Goal: Transaction & Acquisition: Purchase product/service

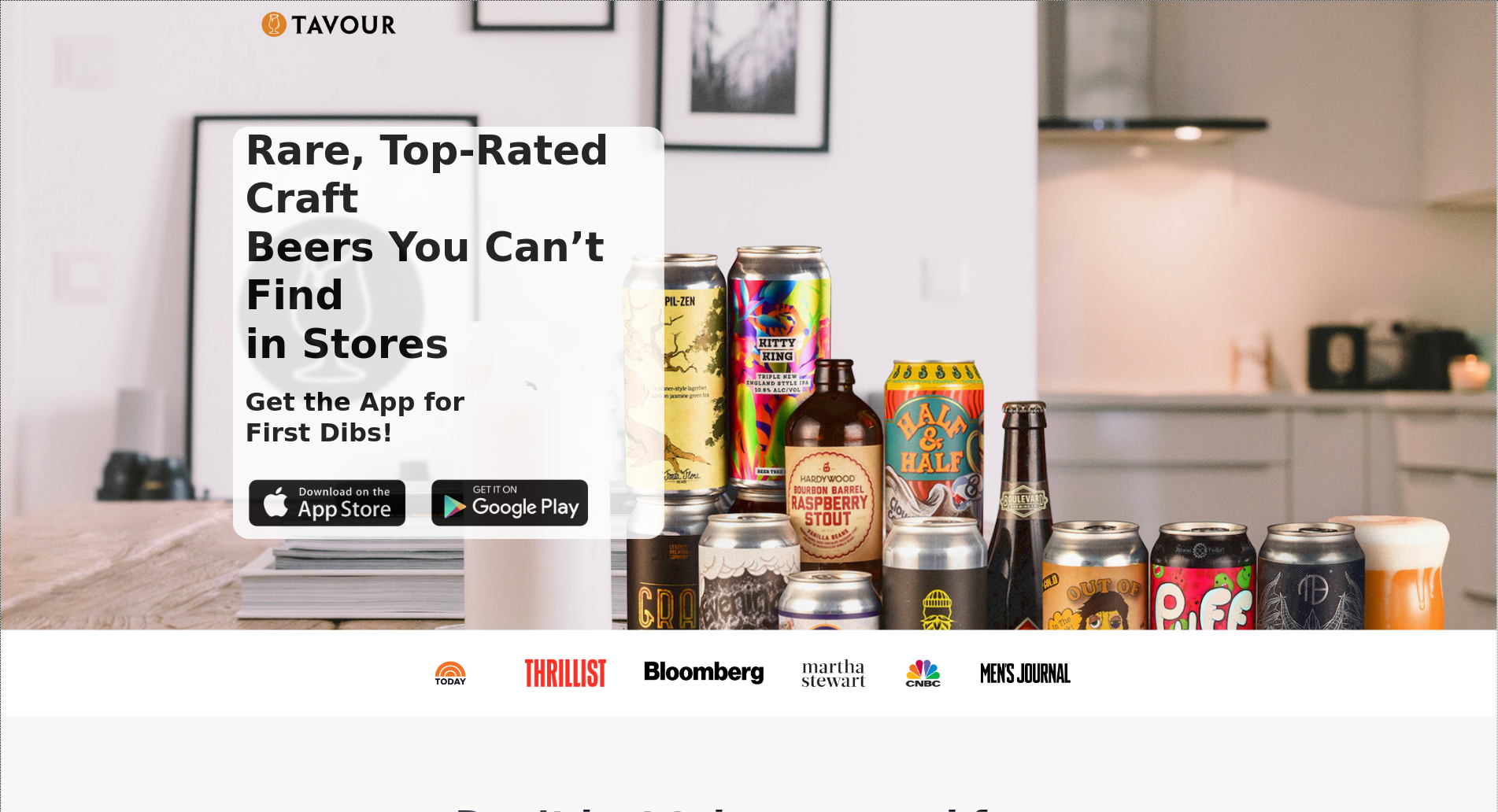
click at [105, 144] on div "Rare, Top-Rated Craft Beers You Can’t Find in Stores Get the App for First Dibs!" at bounding box center [749, 315] width 1496 height 630
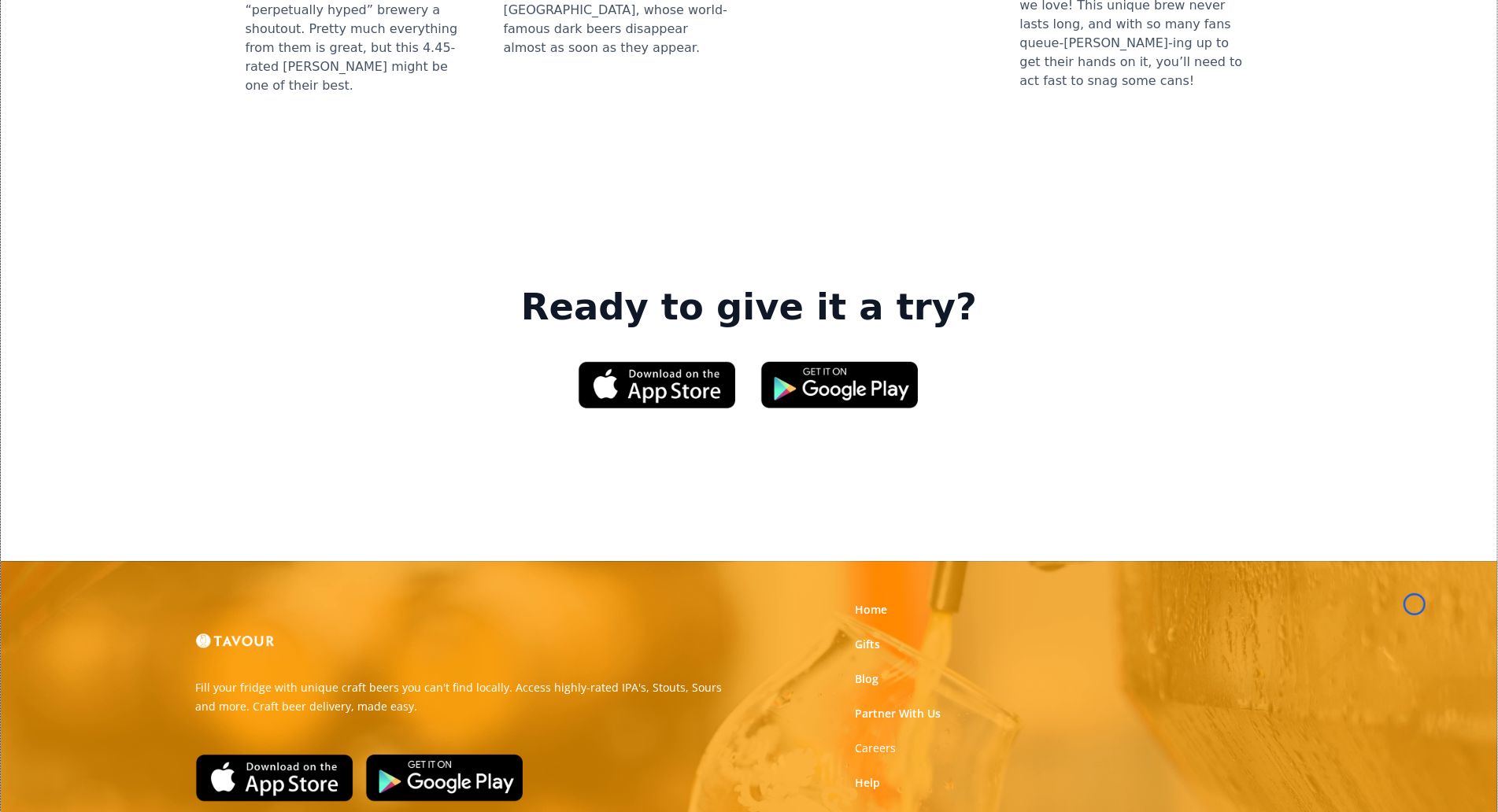
scroll to position [2317, 0]
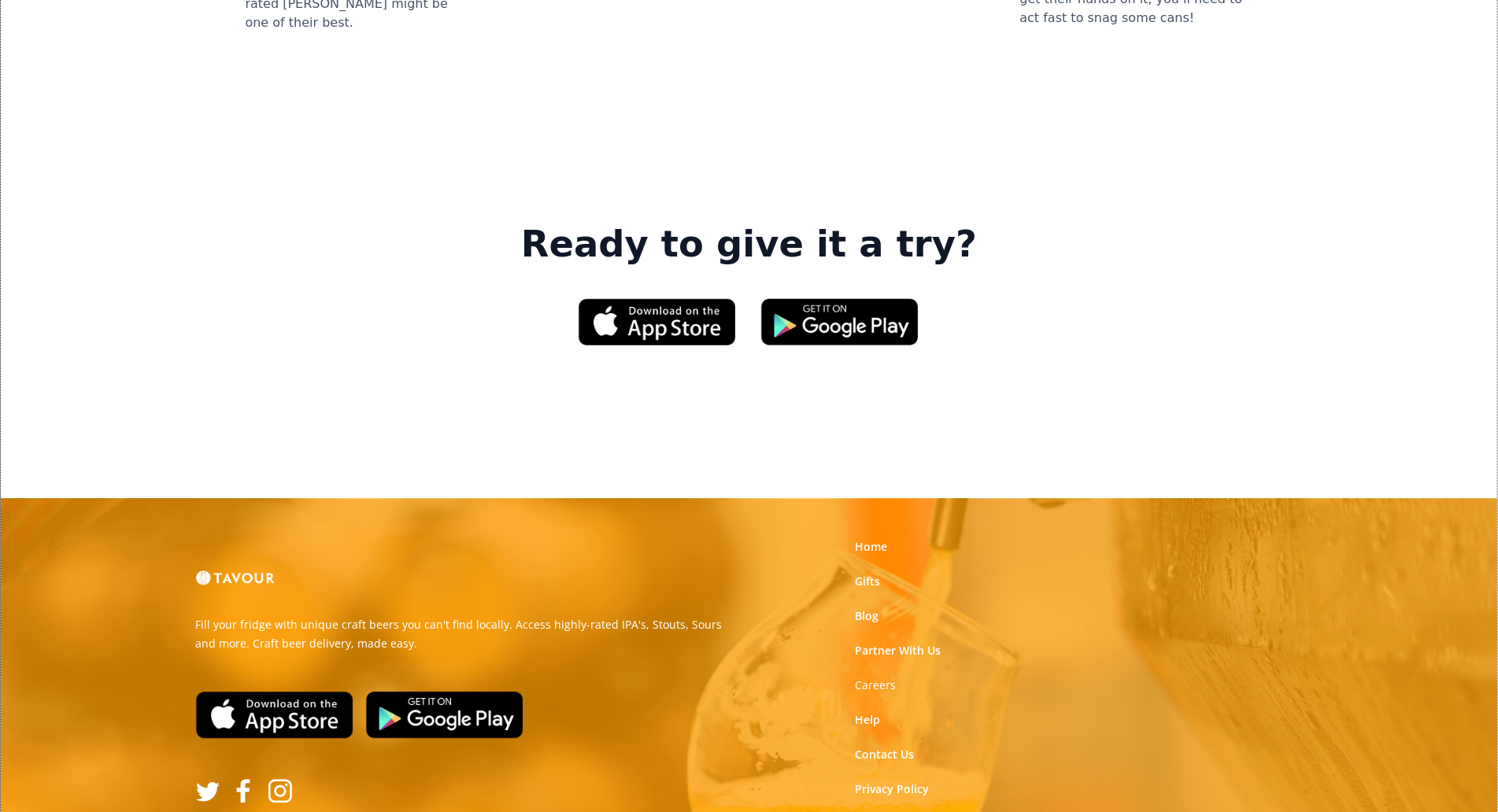
click at [105, 199] on div "Ready to give it a try?" at bounding box center [749, 309] width 1446 height 221
click at [95, 199] on div "Ready to give it a try?" at bounding box center [749, 309] width 1446 height 221
click at [114, 199] on div "Ready to give it a try?" at bounding box center [749, 309] width 1446 height 221
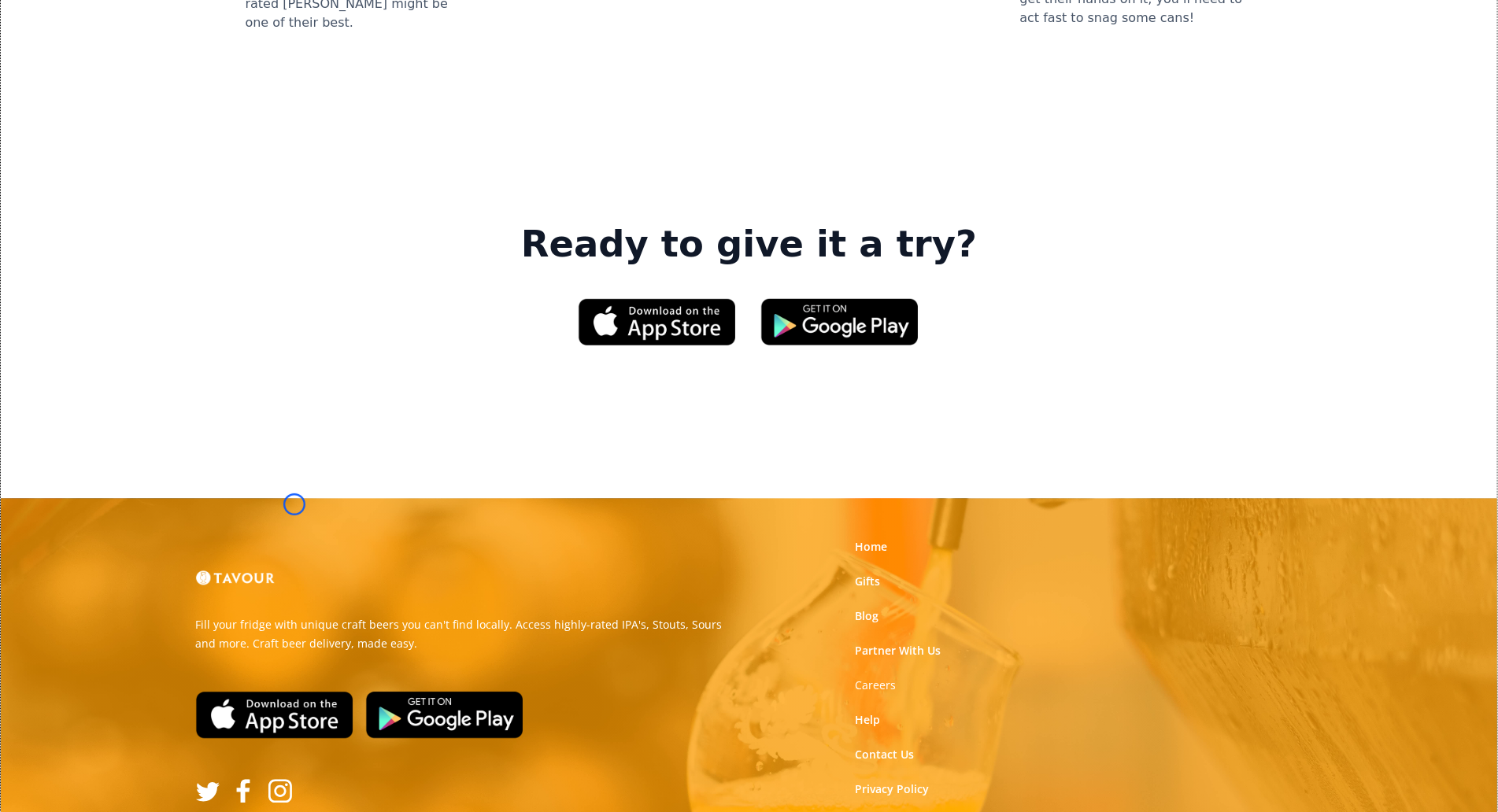
click at [294, 691] on img at bounding box center [274, 715] width 157 height 47
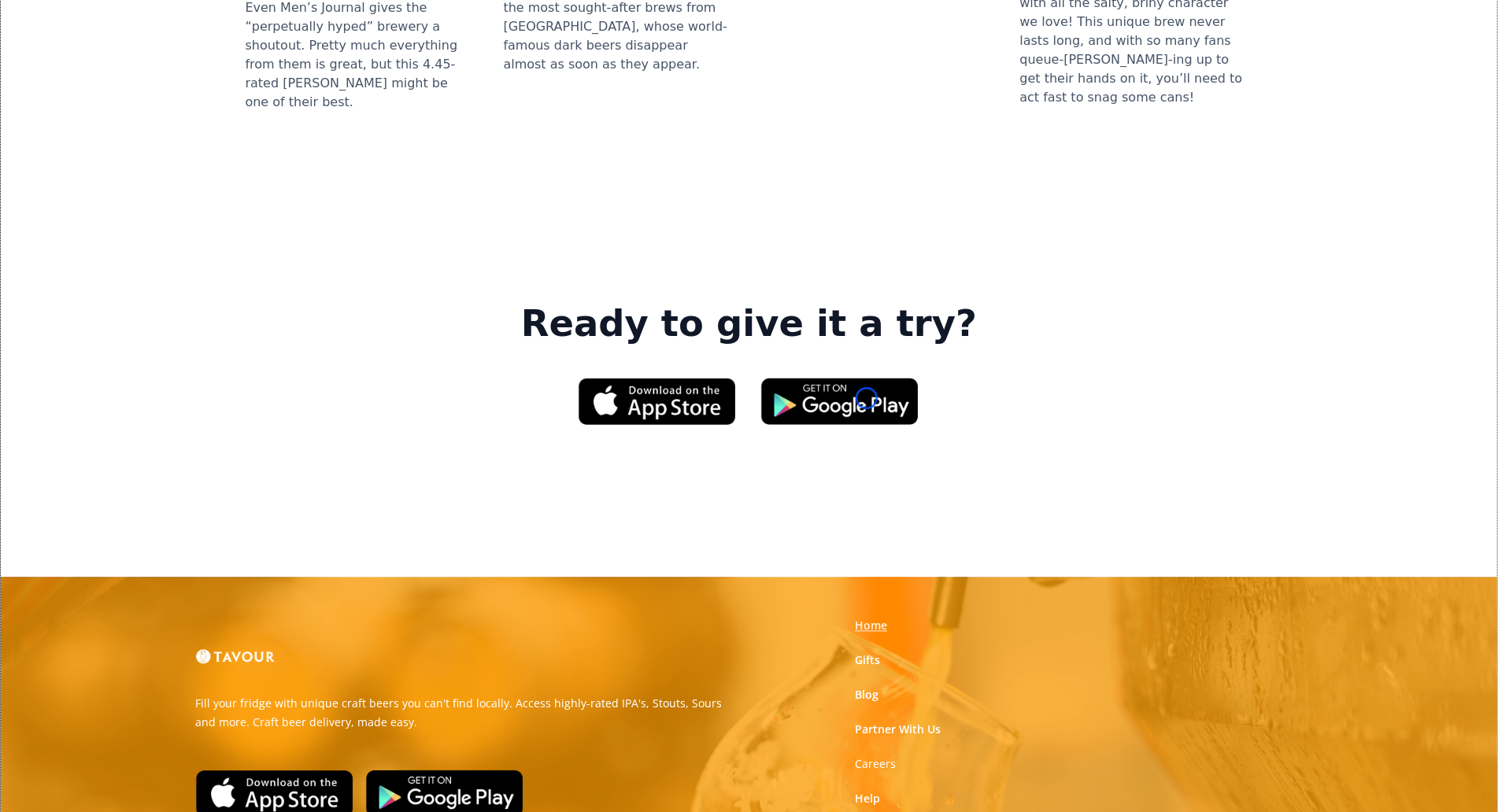
click at [867, 618] on link "Home" at bounding box center [870, 626] width 32 height 15
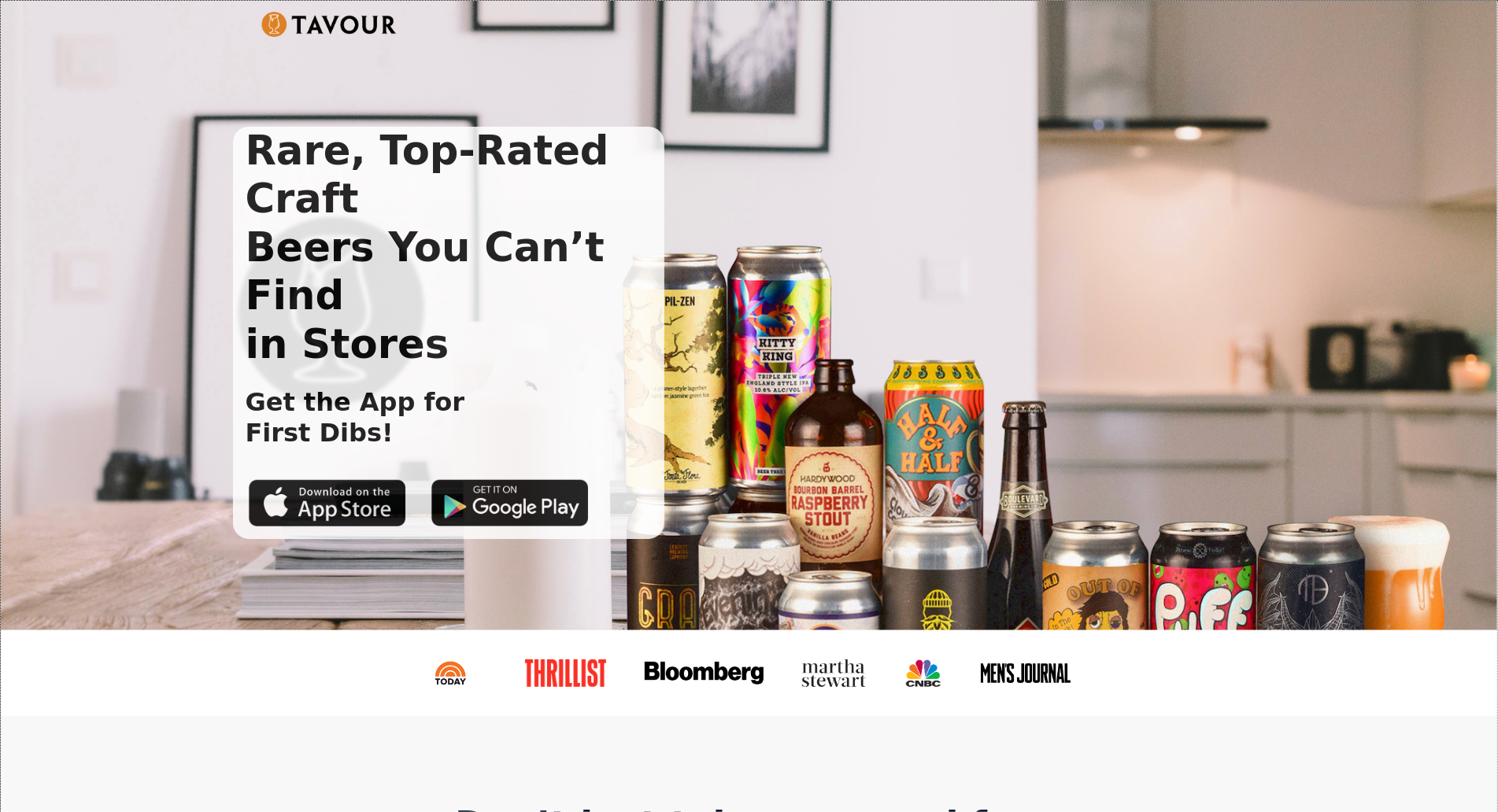
click at [867, 398] on div "Rare, Top-Rated Craft Beers You Can’t Find in Stores Get the App for First Dibs!" at bounding box center [737, 333] width 1008 height 413
click at [103, 142] on div "Rare, Top-Rated Craft Beers You Can’t Find in Stores Get the App for First Dibs!" at bounding box center [749, 315] width 1496 height 630
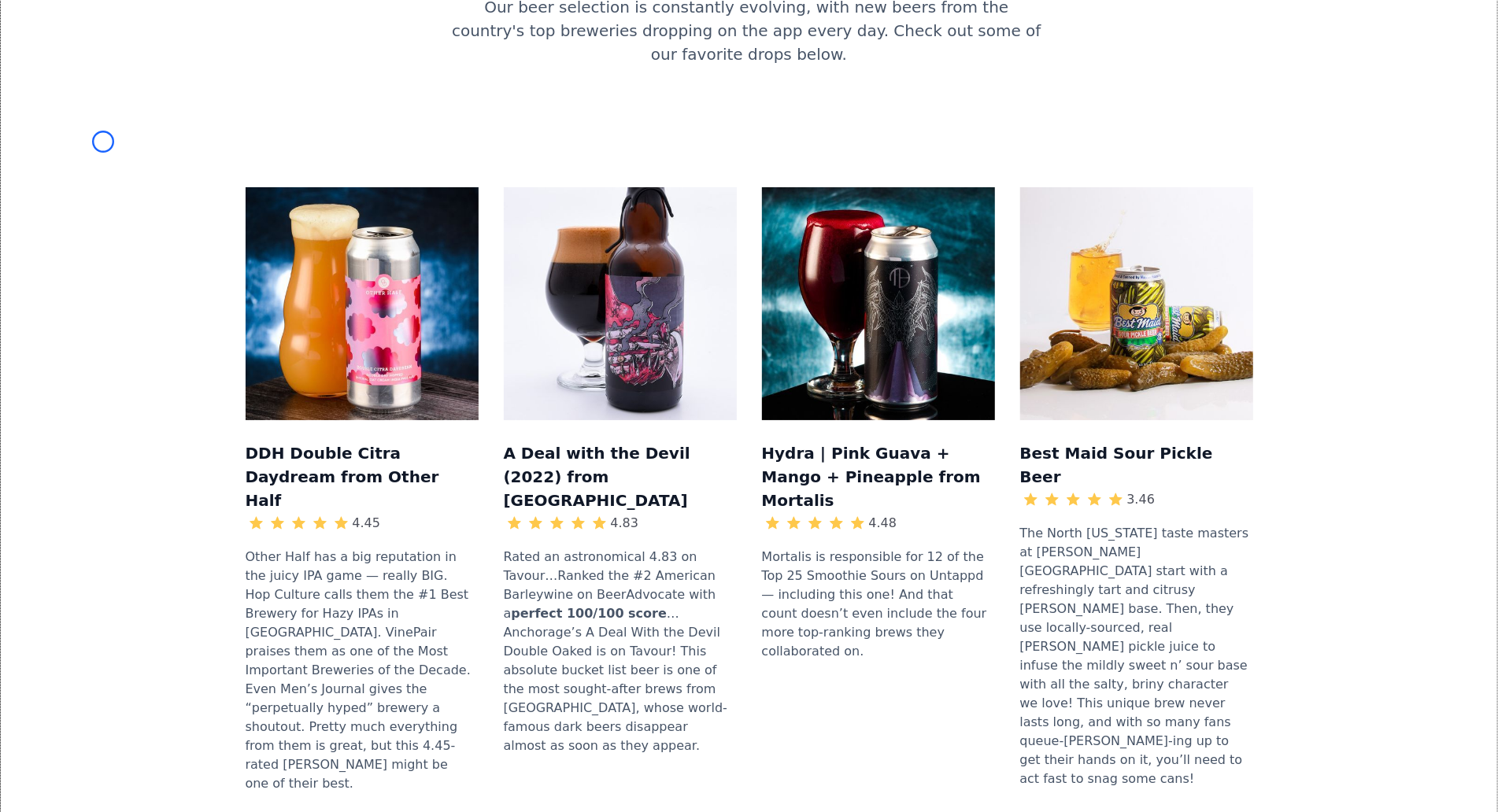
scroll to position [1584, 0]
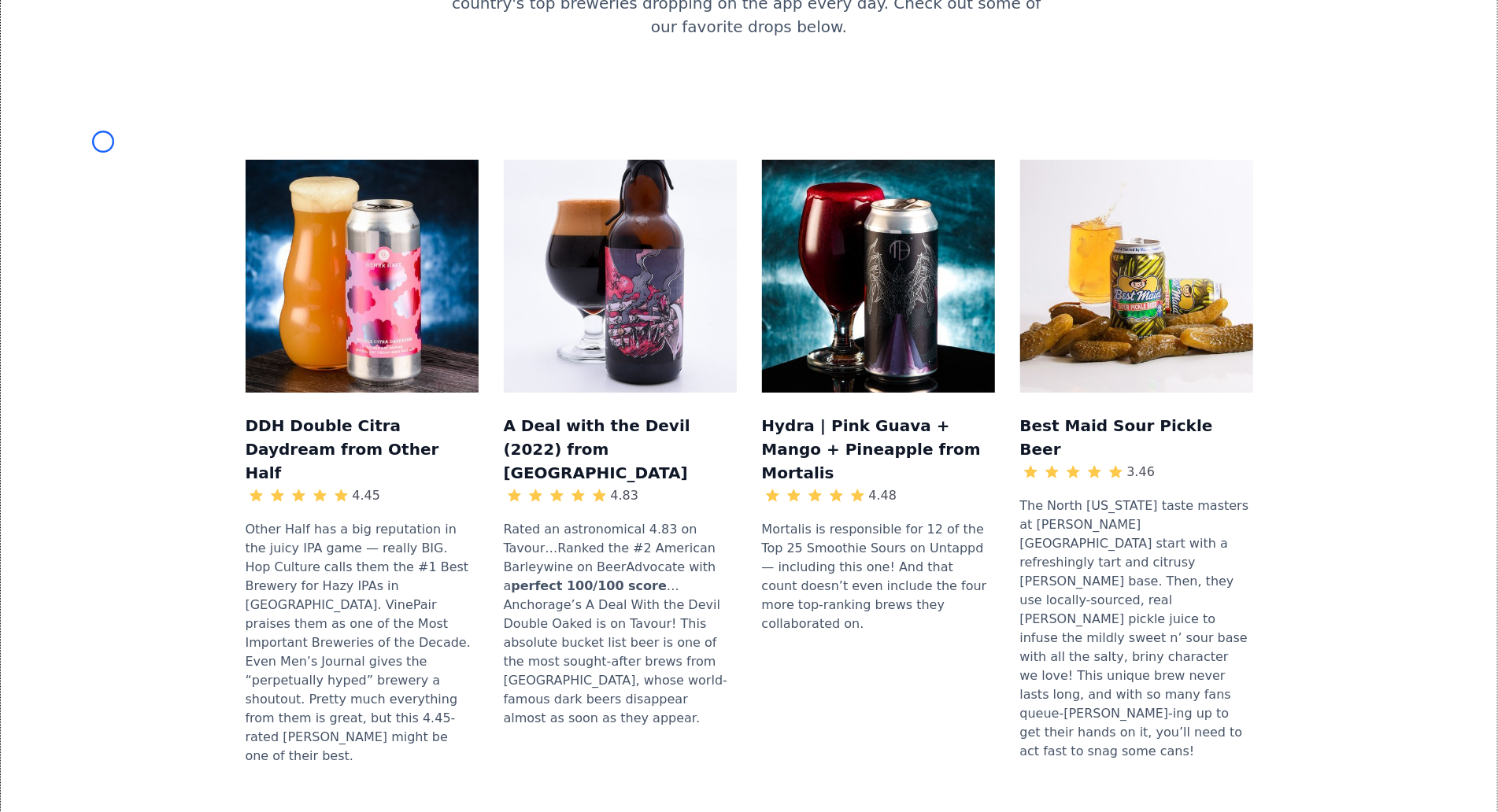
click at [103, 142] on div "DDH Double Citra Daydream from Other Half 4.45 Other Half has a big reputation …" at bounding box center [749, 470] width 1446 height 721
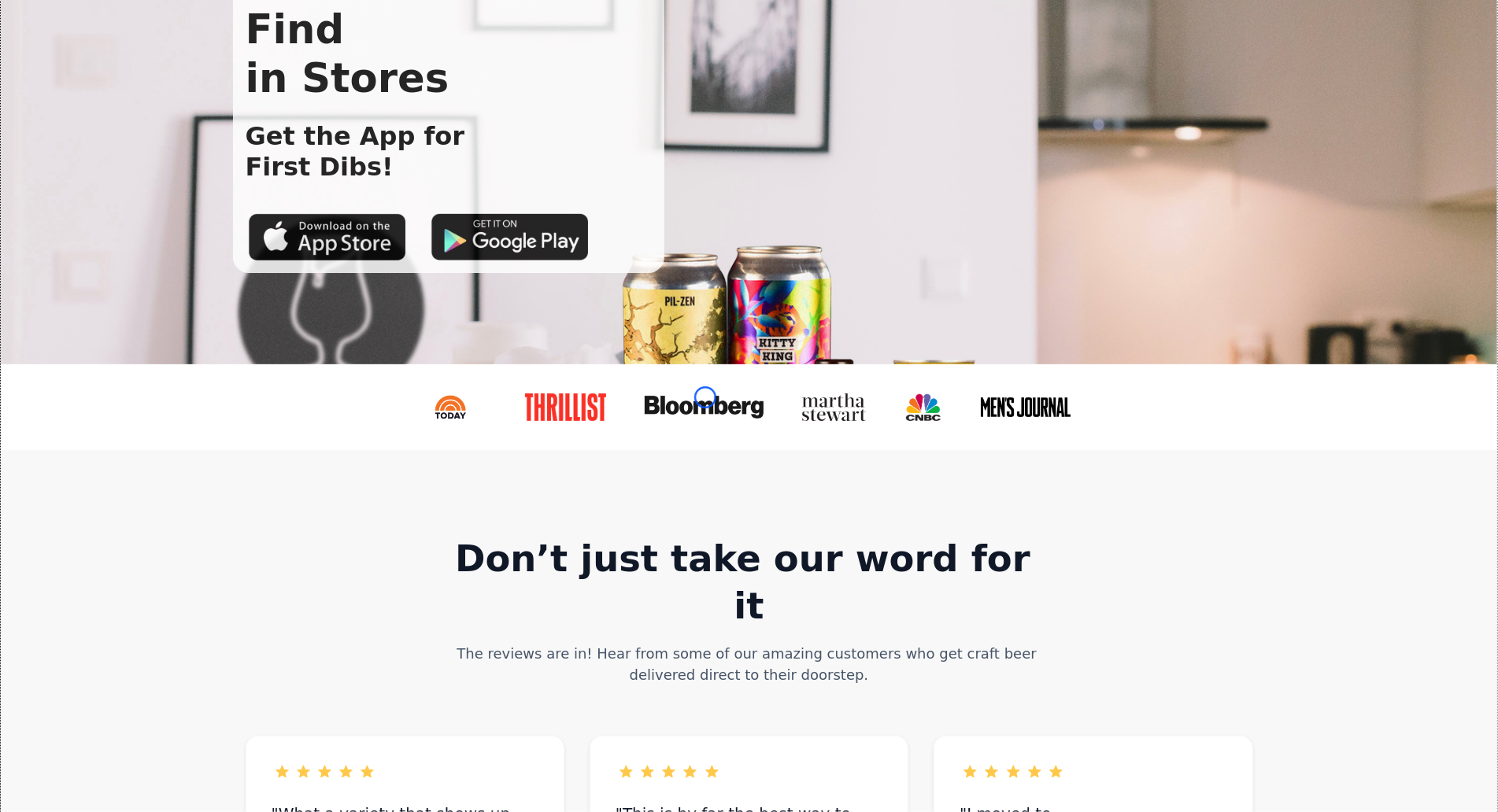
click at [705, 397] on img at bounding box center [703, 407] width 119 height 22
